Goal: Transaction & Acquisition: Purchase product/service

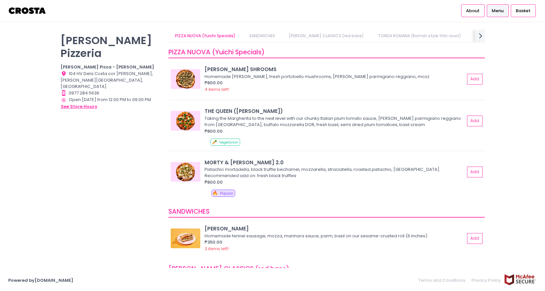
click at [73, 103] on button "see store hours" at bounding box center [79, 106] width 37 height 7
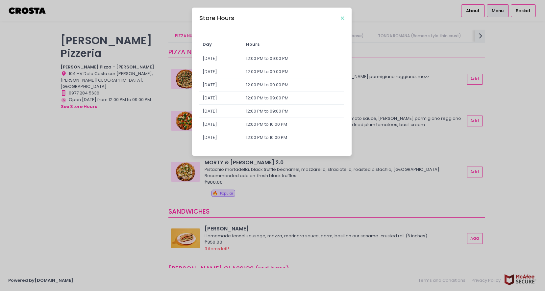
click at [342, 17] on icon "Close" at bounding box center [342, 18] width 3 height 5
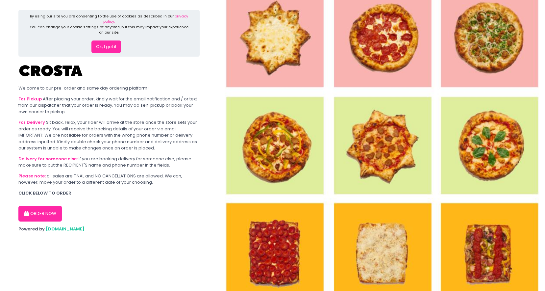
click at [111, 54] on div "By using our site you are consenting to the use of cookies as described in our …" at bounding box center [108, 33] width 181 height 47
click at [110, 49] on button "Ok, I got it" at bounding box center [106, 46] width 30 height 12
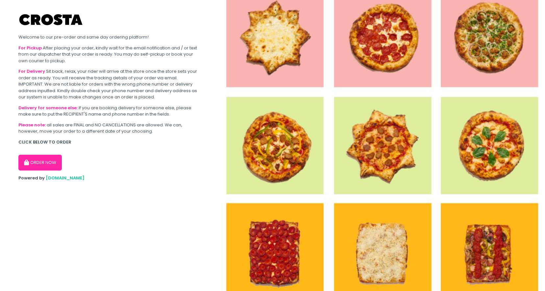
click at [38, 161] on button "ORDER NOW" at bounding box center [39, 163] width 43 height 16
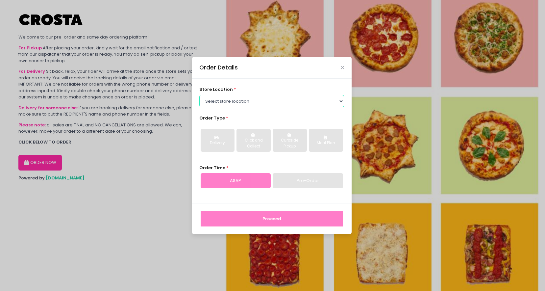
click at [241, 100] on select "Select store location [PERSON_NAME] Pizza - [PERSON_NAME] Pizza - [GEOGRAPHIC_D…" at bounding box center [271, 101] width 145 height 12
select select "65090bae48156caed44a5eb4"
click at [199, 95] on select "Select store location [PERSON_NAME] Pizza - [PERSON_NAME] Pizza - [GEOGRAPHIC_D…" at bounding box center [271, 101] width 145 height 12
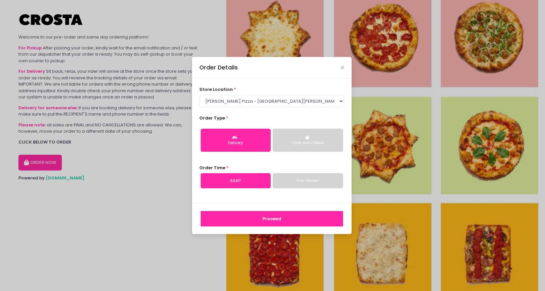
click at [295, 179] on link "Pre-Order" at bounding box center [308, 180] width 70 height 15
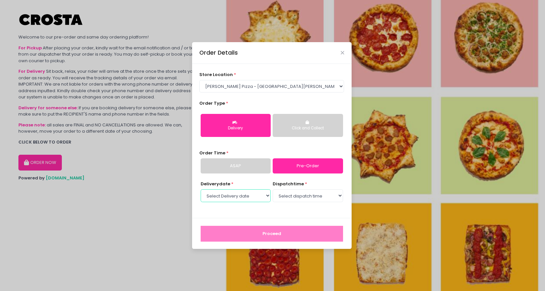
click at [258, 196] on select "Select Delivery date [DATE] [DATE] [DATE] [DATE] [DATE] [DATE]" at bounding box center [236, 195] width 70 height 12
select select "[DATE]"
click at [201, 189] on select "Select Delivery date [DATE] [DATE] [DATE] [DATE] [DATE] [DATE]" at bounding box center [236, 195] width 70 height 12
click at [307, 197] on select "Select dispatch time 12:00 PM - 12:30 PM 12:30 PM - 01:00 PM 01:00 PM - 01:30 P…" at bounding box center [308, 195] width 70 height 12
select select "12:00"
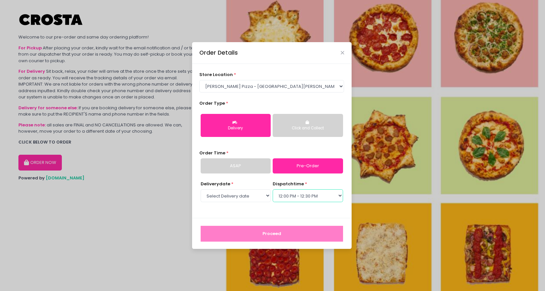
click at [273, 189] on select "Select dispatch time 12:00 PM - 12:30 PM 12:30 PM - 01:00 PM 01:00 PM - 01:30 P…" at bounding box center [308, 195] width 70 height 12
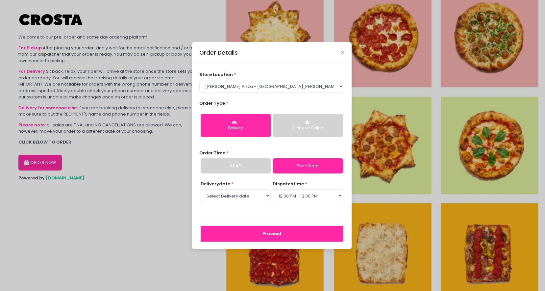
click at [280, 233] on button "Proceed" at bounding box center [272, 234] width 142 height 16
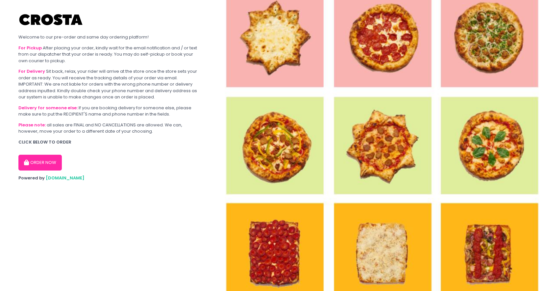
click at [42, 162] on button "ORDER NOW" at bounding box center [39, 163] width 43 height 16
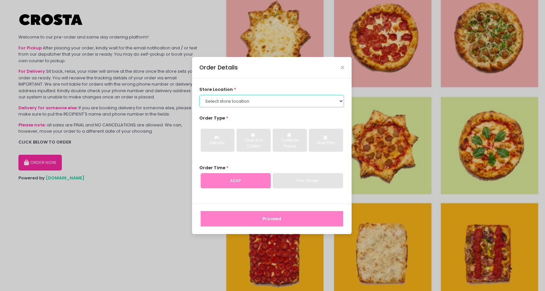
click at [236, 98] on select "Select store location [PERSON_NAME] Pizza - [PERSON_NAME] Pizza - [GEOGRAPHIC_D…" at bounding box center [271, 101] width 145 height 12
select select "5fabb2e53664a8677beaeb89"
click at [199, 95] on select "Select store location [PERSON_NAME] Pizza - [PERSON_NAME] Pizza - [GEOGRAPHIC_D…" at bounding box center [271, 101] width 145 height 12
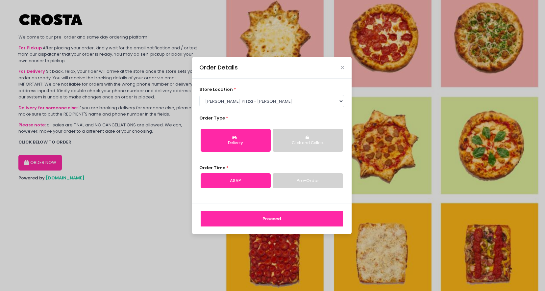
click at [298, 184] on link "Pre-Order" at bounding box center [308, 180] width 70 height 15
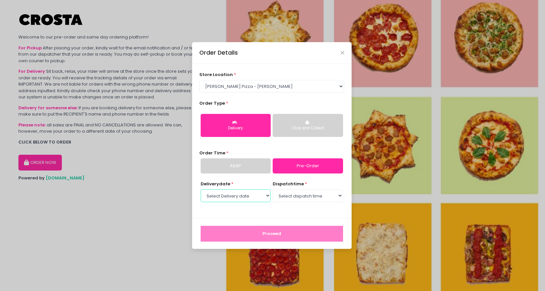
click at [251, 195] on select "Select Delivery date [DATE] [DATE] [DATE] [DATE] [DATE] [DATE]" at bounding box center [236, 195] width 70 height 12
select select "[DATE]"
click at [201, 189] on select "Select Delivery date [DATE] [DATE] [DATE] [DATE] [DATE] [DATE]" at bounding box center [236, 195] width 70 height 12
select select "12:00"
click at [273, 189] on select "Select dispatch time 12:00 PM - 12:30 PM 12:30 PM - 01:00 PM 01:00 PM - 01:30 P…" at bounding box center [308, 195] width 70 height 12
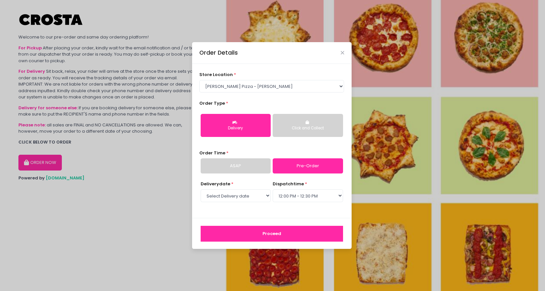
click at [280, 233] on button "Proceed" at bounding box center [272, 234] width 142 height 16
